Goal: Task Accomplishment & Management: Use online tool/utility

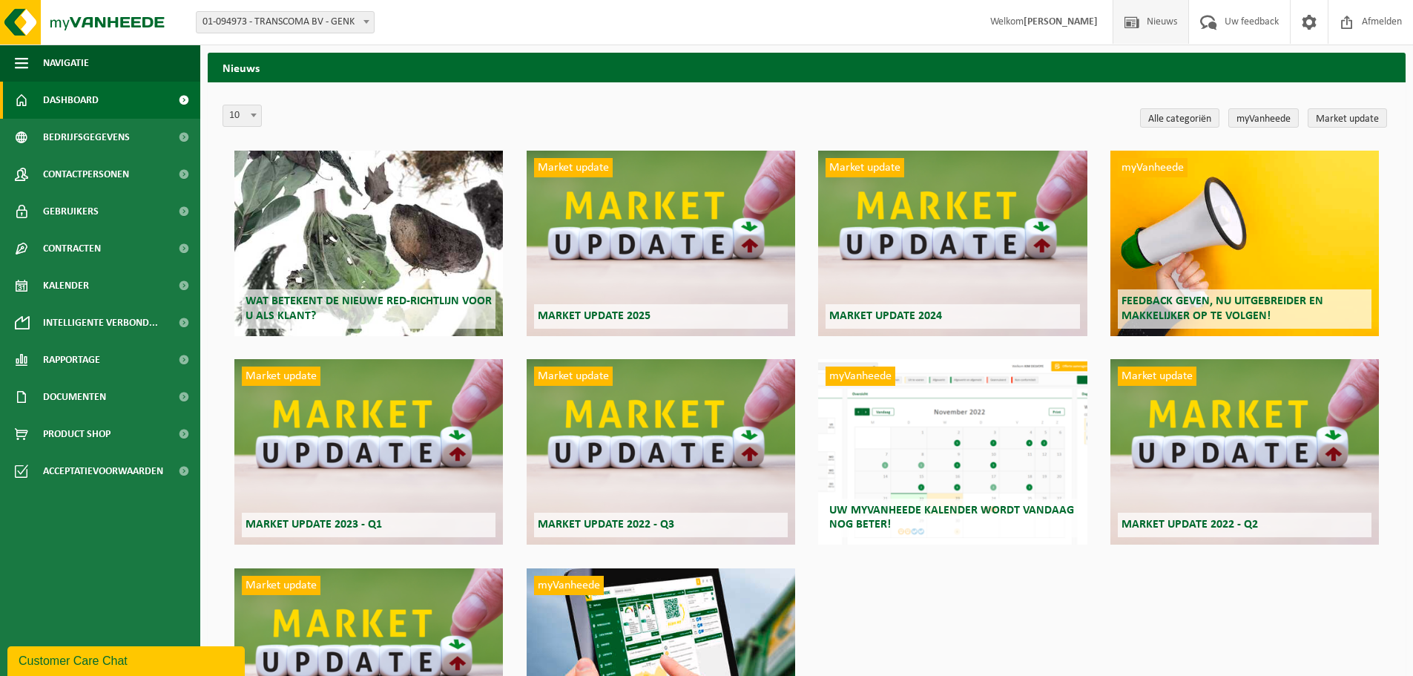
click at [144, 105] on link "Dashboard" at bounding box center [100, 100] width 200 height 37
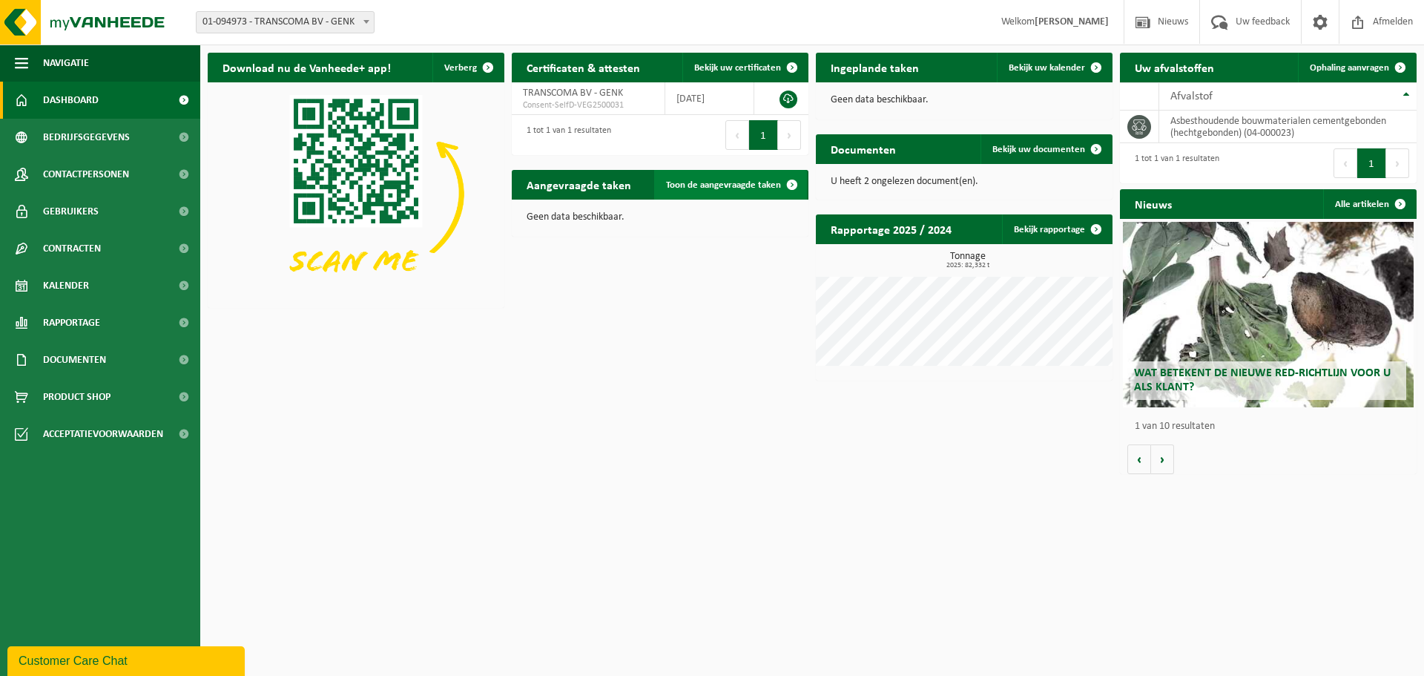
click at [723, 184] on span "Toon de aangevraagde taken" at bounding box center [723, 185] width 115 height 10
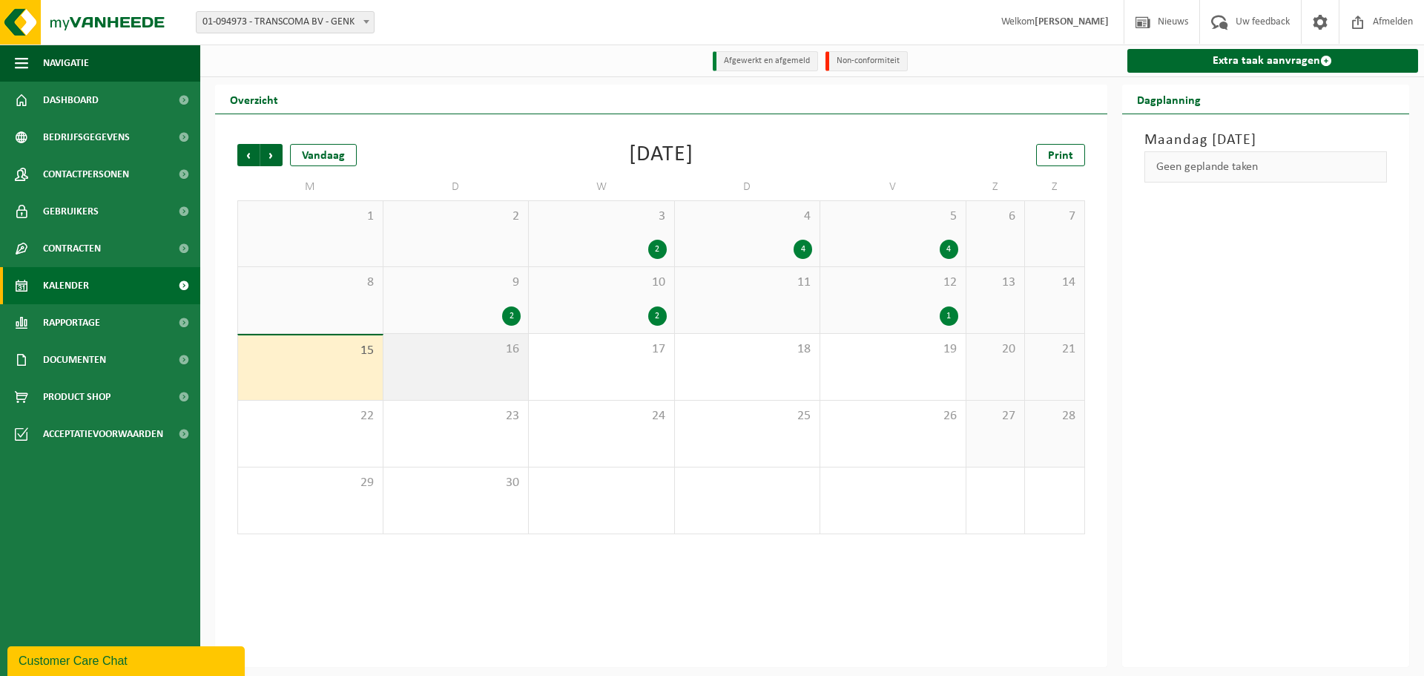
click at [483, 358] on span "16" at bounding box center [456, 349] width 131 height 16
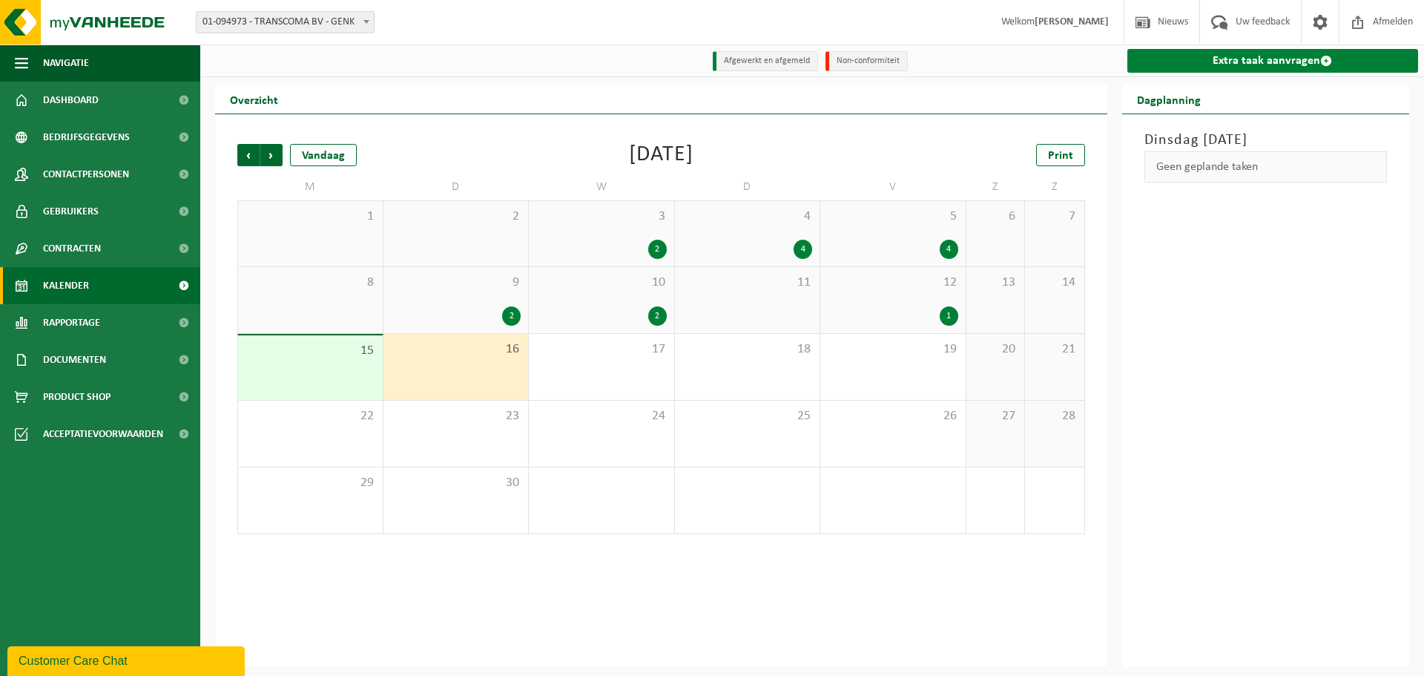
click at [1217, 71] on link "Extra taak aanvragen" at bounding box center [1274, 61] width 292 height 24
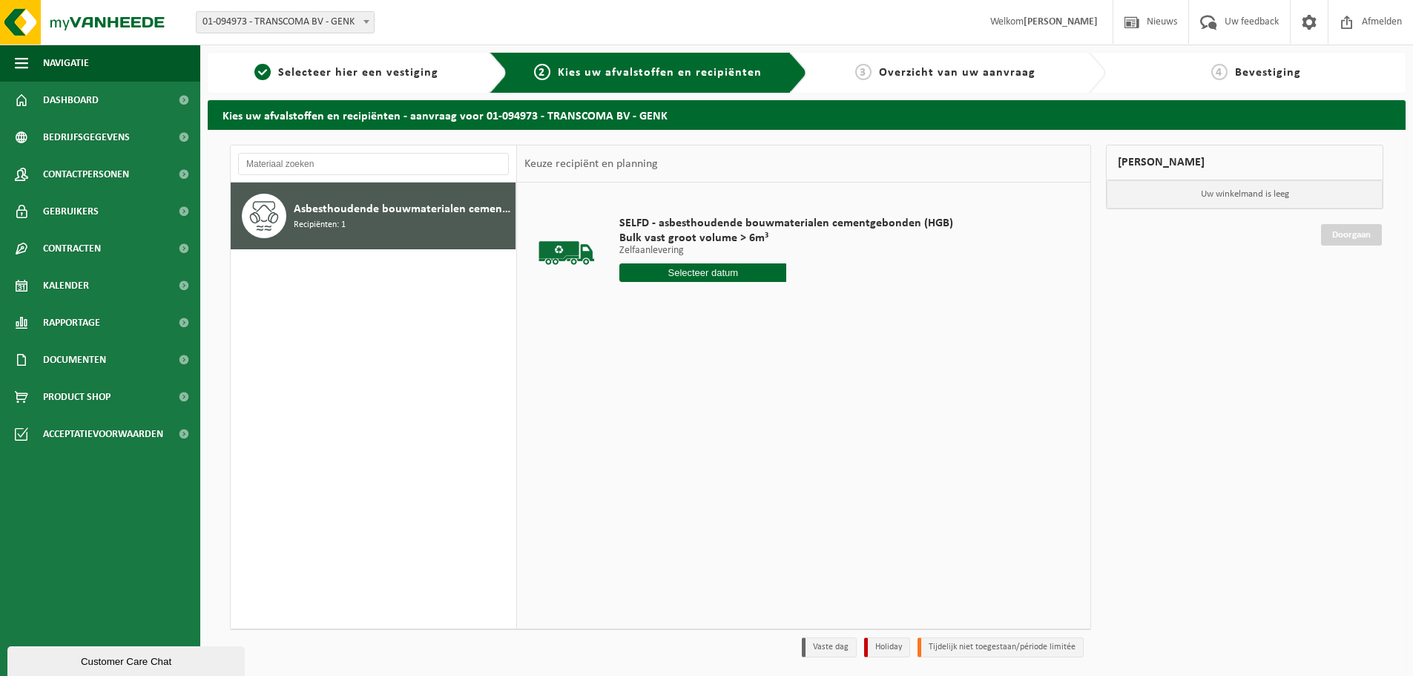
click at [684, 273] on input "text" at bounding box center [702, 272] width 167 height 19
click at [671, 400] on div "16" at bounding box center [659, 404] width 26 height 24
type input "Van 2025-09-16"
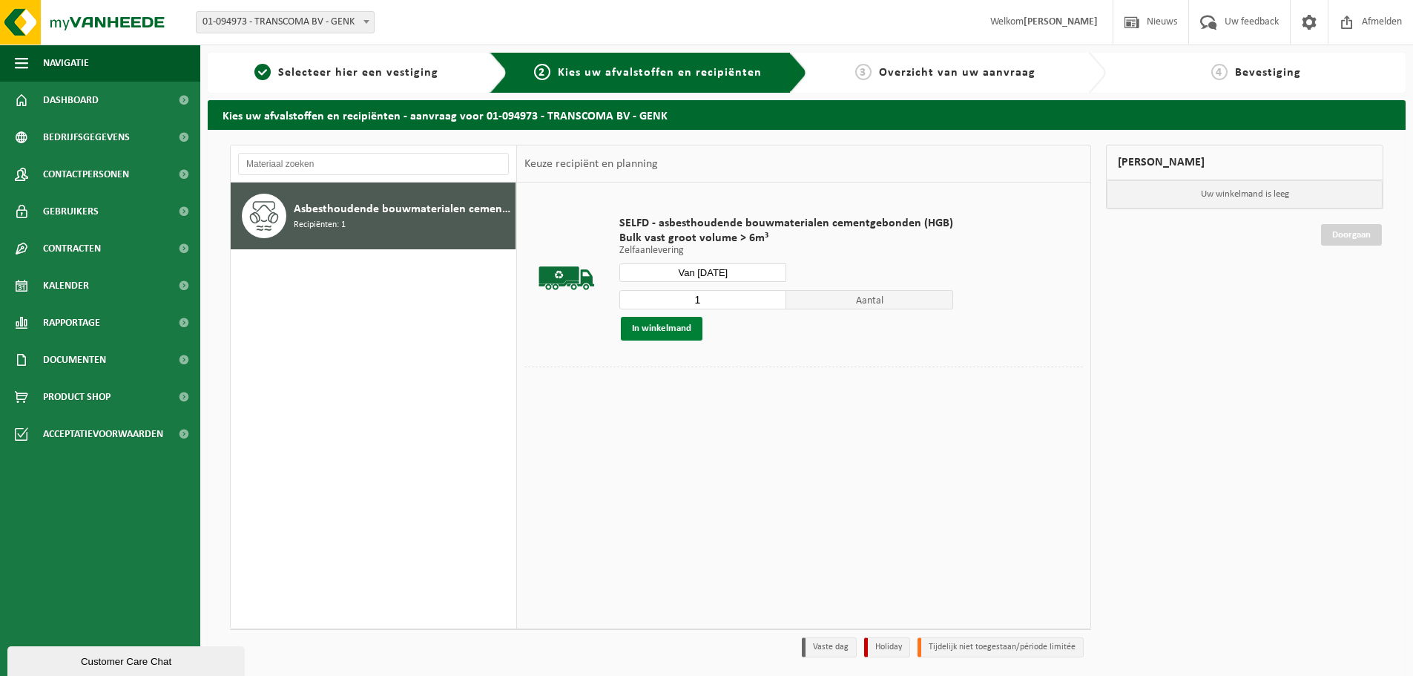
click at [677, 329] on button "In winkelmand" at bounding box center [662, 329] width 82 height 24
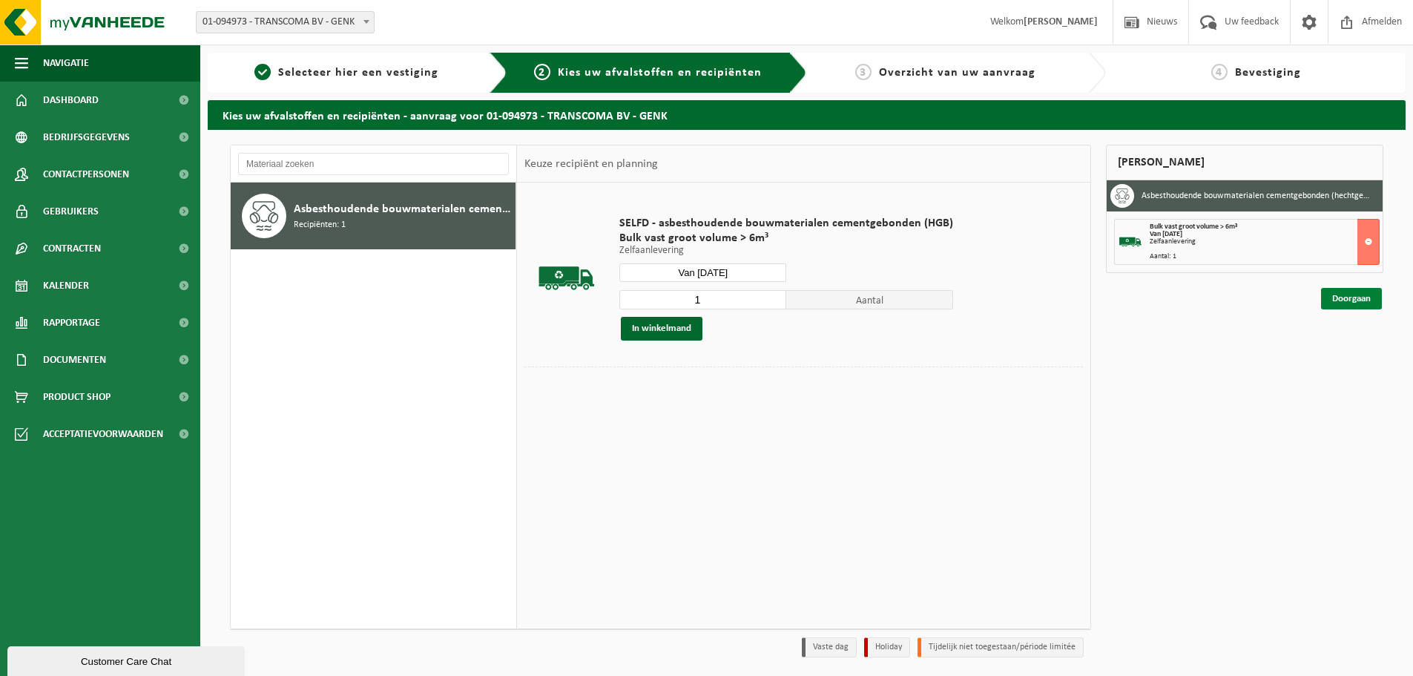
click at [1342, 300] on link "Doorgaan" at bounding box center [1351, 299] width 61 height 22
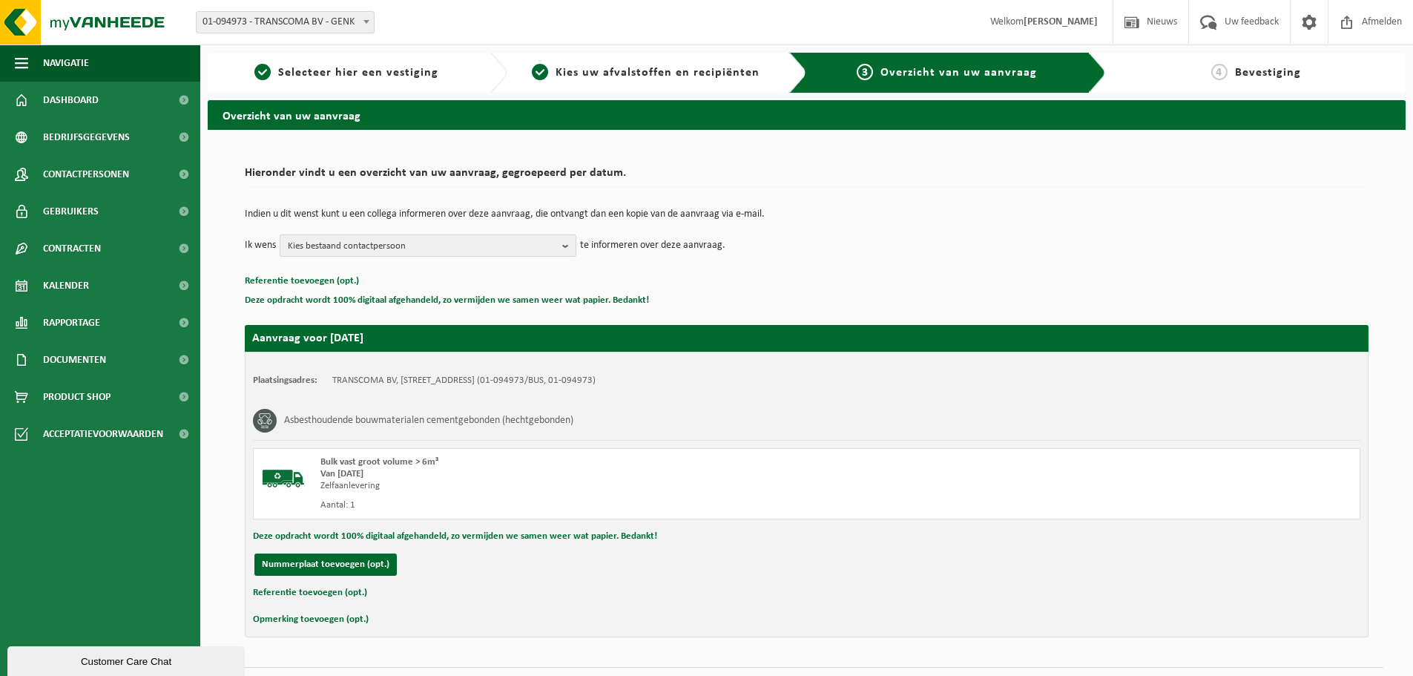
click at [559, 248] on button "Kies bestaand contactpersoon" at bounding box center [428, 245] width 297 height 22
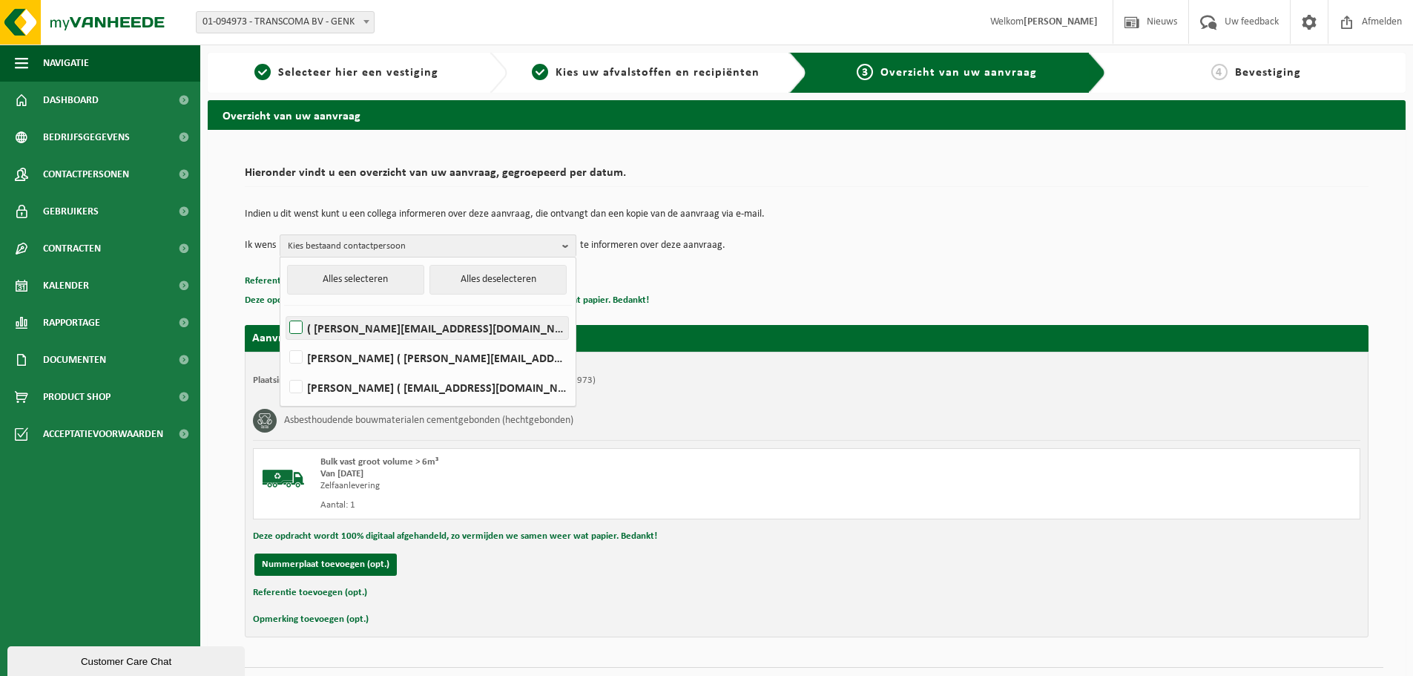
click at [565, 323] on label "( erik@transcoma.be )" at bounding box center [427, 328] width 282 height 22
click at [284, 309] on input "( erik@transcoma.be )" at bounding box center [283, 309] width 1 height 1
checkbox input "true"
click at [553, 355] on label "JIMMY MOMMENS ( jimmy.mommens@transcoma.be )" at bounding box center [427, 357] width 282 height 22
click at [284, 339] on input "JIMMY MOMMENS ( jimmy.mommens@transcoma.be )" at bounding box center [283, 338] width 1 height 1
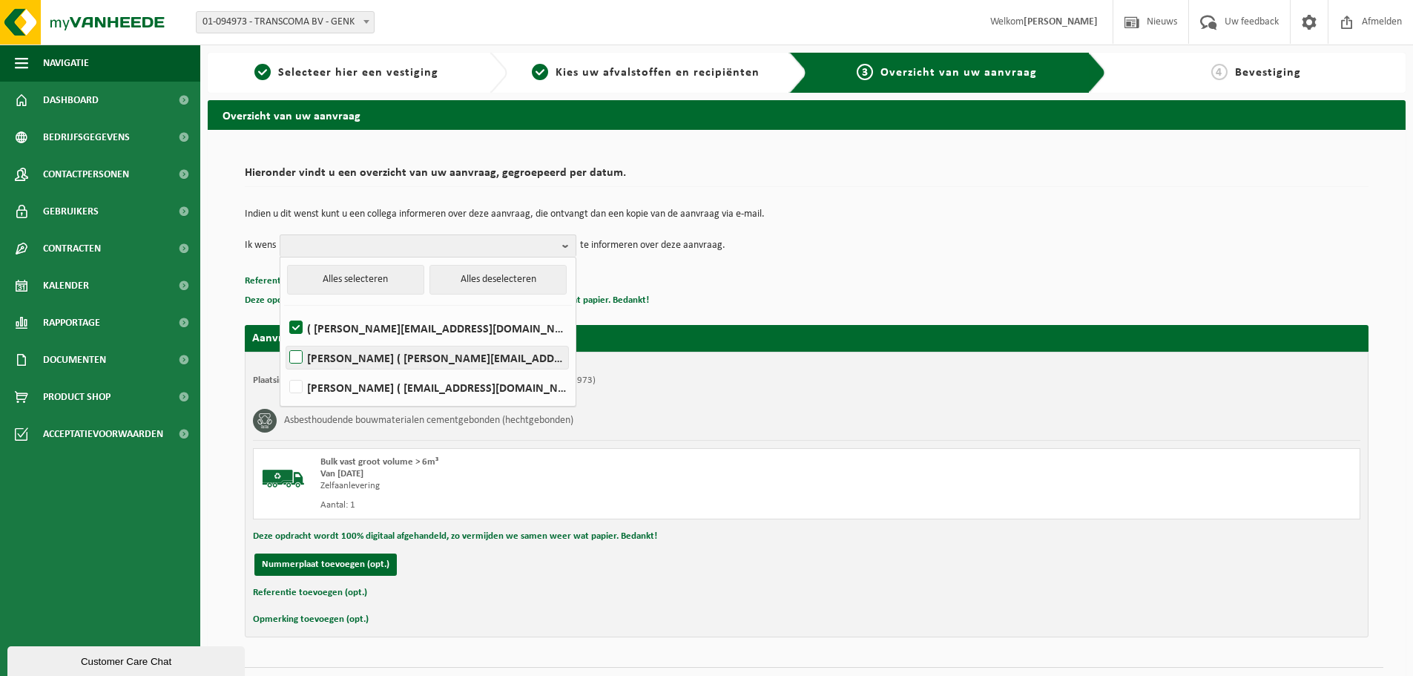
checkbox input "true"
click at [838, 269] on div "Indien u dit wenst kunt u een collega informeren over deze aanvraag, die ontvan…" at bounding box center [807, 232] width 1124 height 77
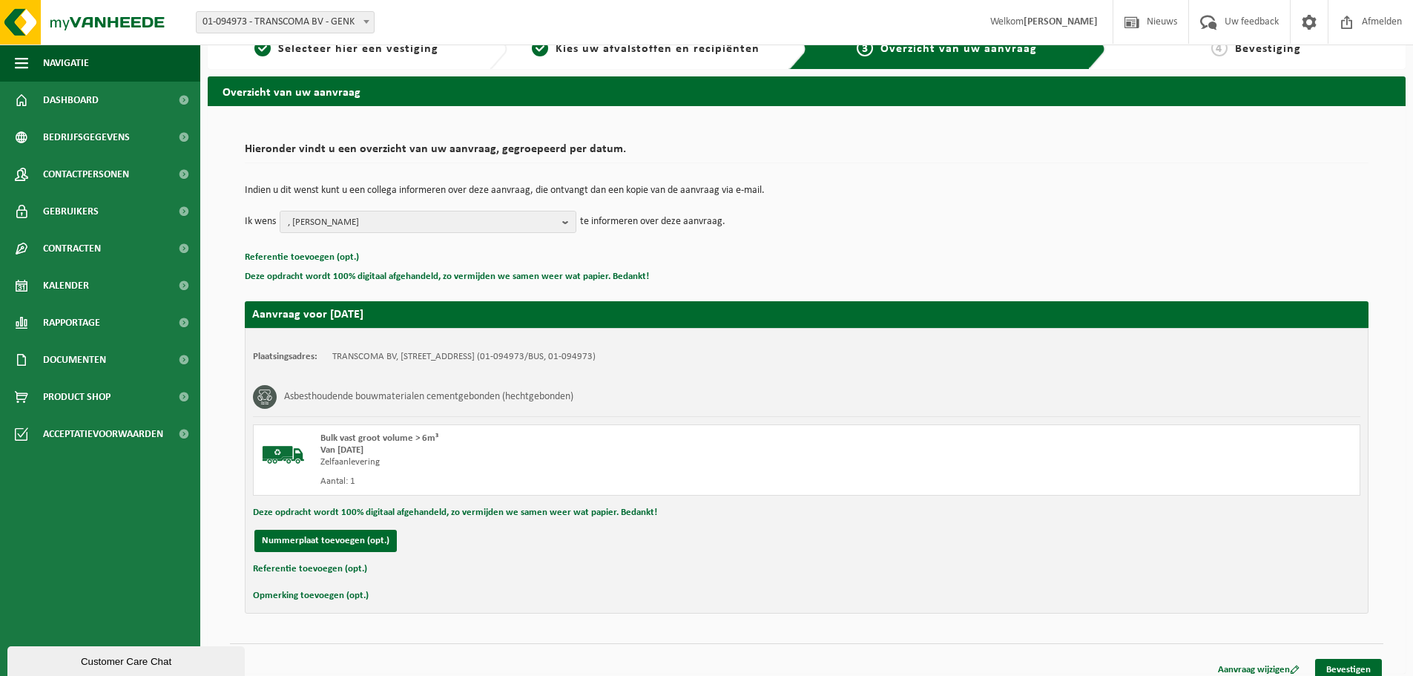
scroll to position [36, 0]
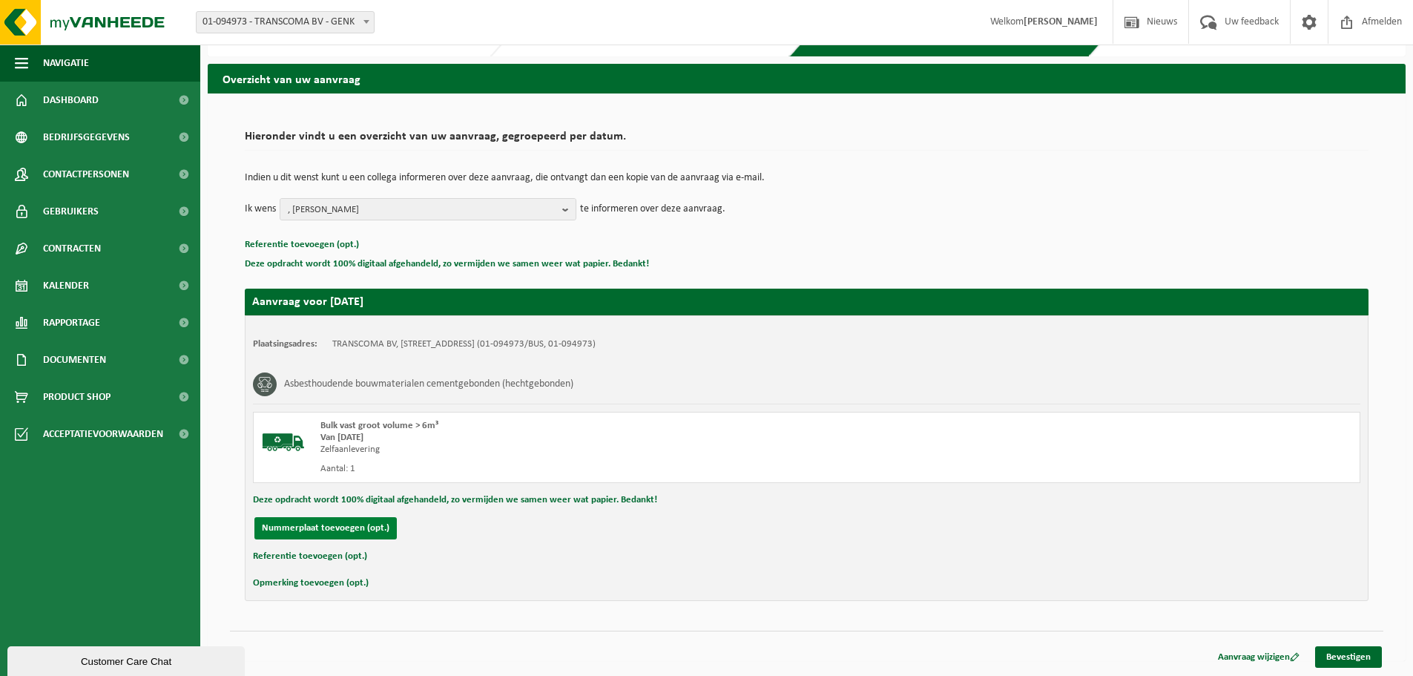
click at [366, 532] on button "Nummerplaat toevoegen (opt.)" at bounding box center [325, 528] width 142 height 22
click at [426, 522] on input "text" at bounding box center [487, 528] width 334 height 22
click at [764, 522] on input "text" at bounding box center [835, 528] width 334 height 22
type input "0478 84 89 11"
click at [545, 529] on input "text" at bounding box center [487, 528] width 334 height 22
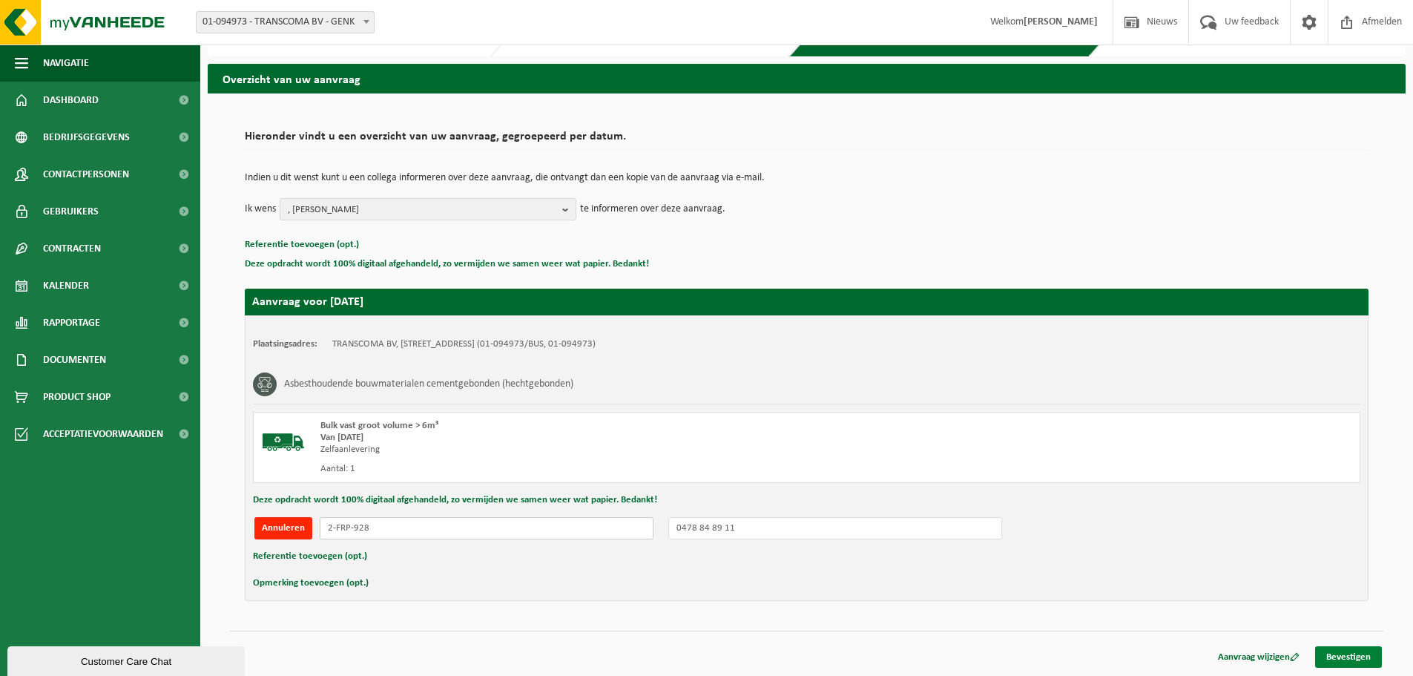
type input "2-FRP-928"
click at [1345, 651] on link "Bevestigen" at bounding box center [1348, 657] width 67 height 22
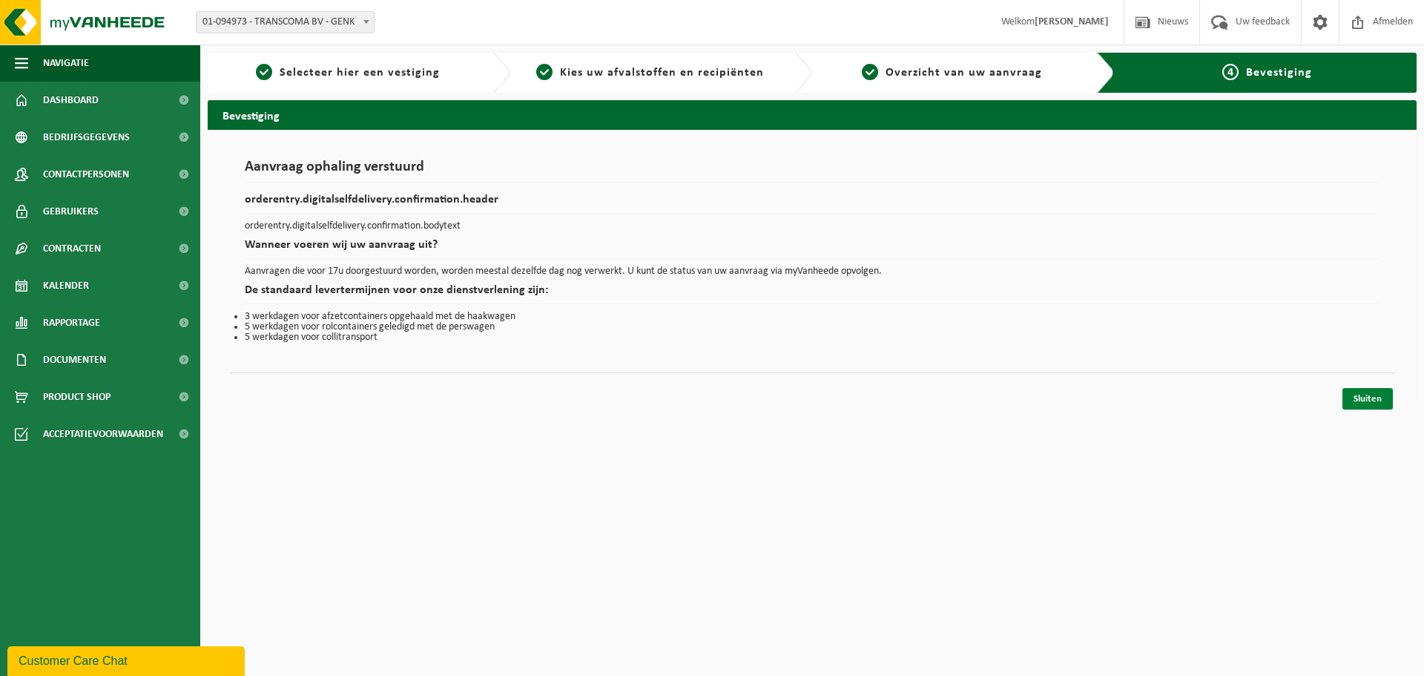
click at [1358, 400] on link "Sluiten" at bounding box center [1368, 399] width 50 height 22
